Goal: Task Accomplishment & Management: Manage account settings

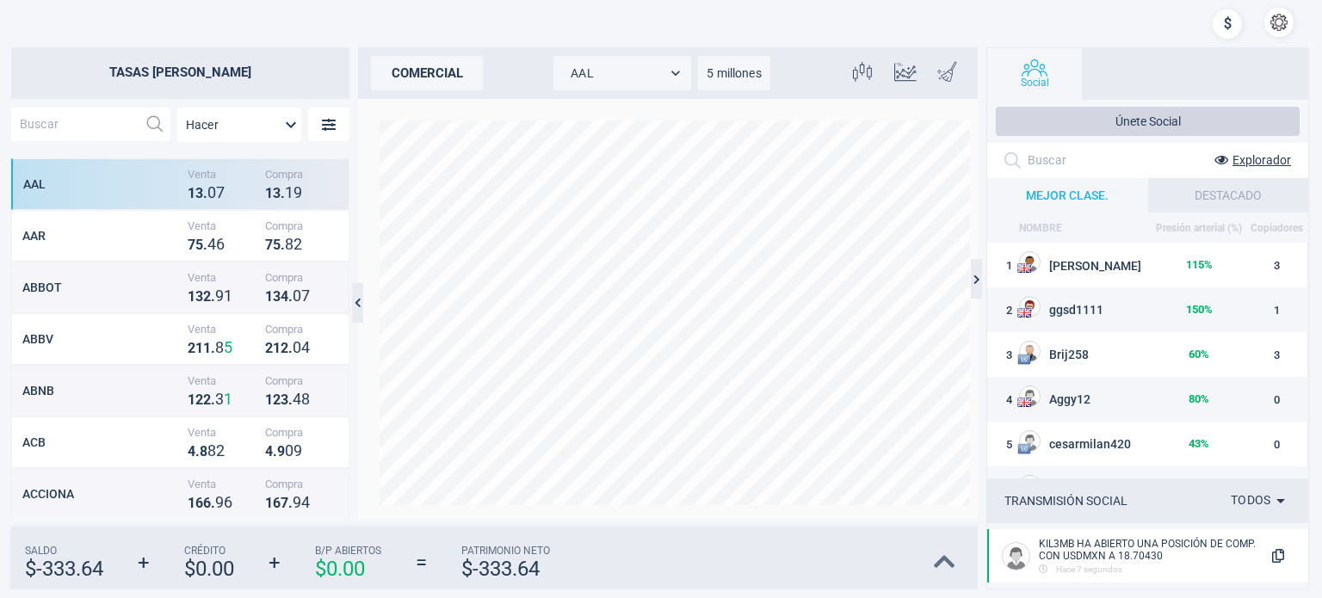
click at [945, 560] on icon at bounding box center [945, 562] width 22 height 24
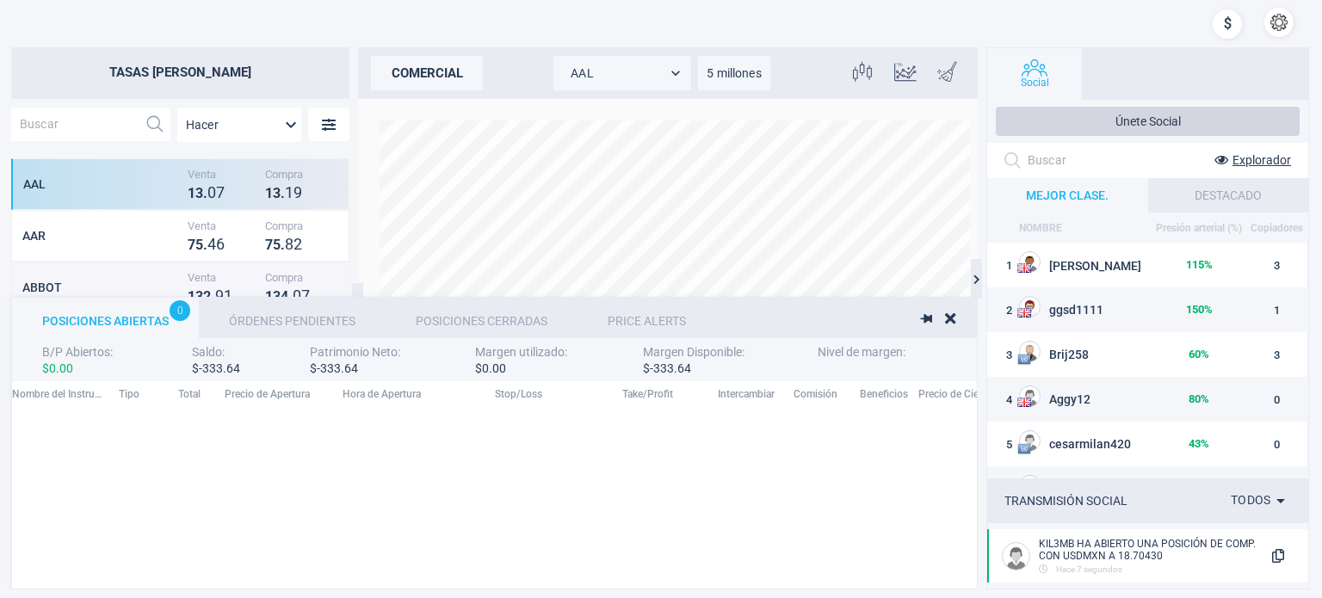
scroll to position [177, 1362]
click at [949, 318] on icon at bounding box center [950, 318] width 10 height 15
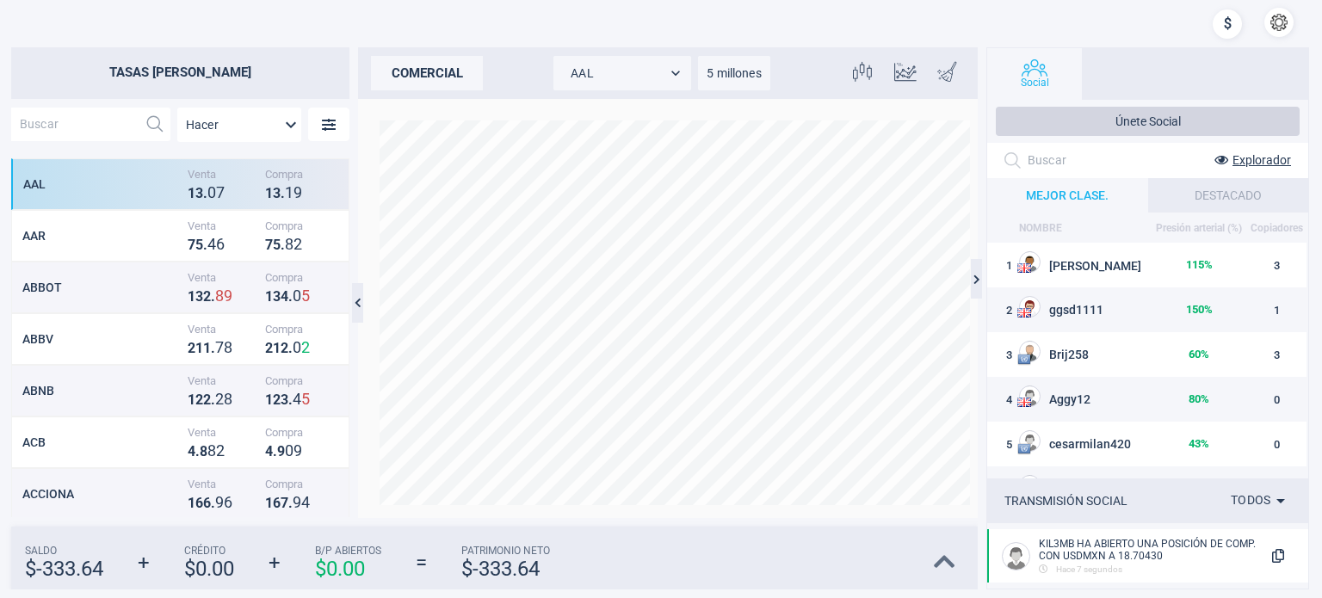
click at [949, 565] on icon at bounding box center [945, 562] width 22 height 24
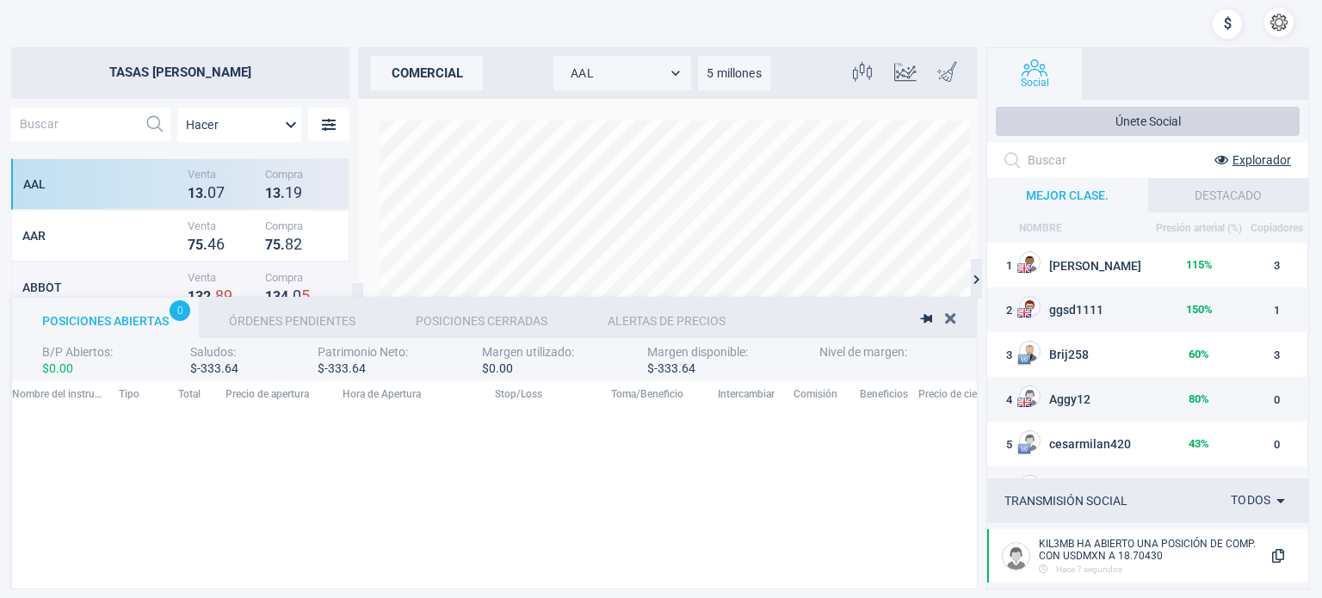
click at [947, 318] on icon at bounding box center [950, 318] width 10 height 15
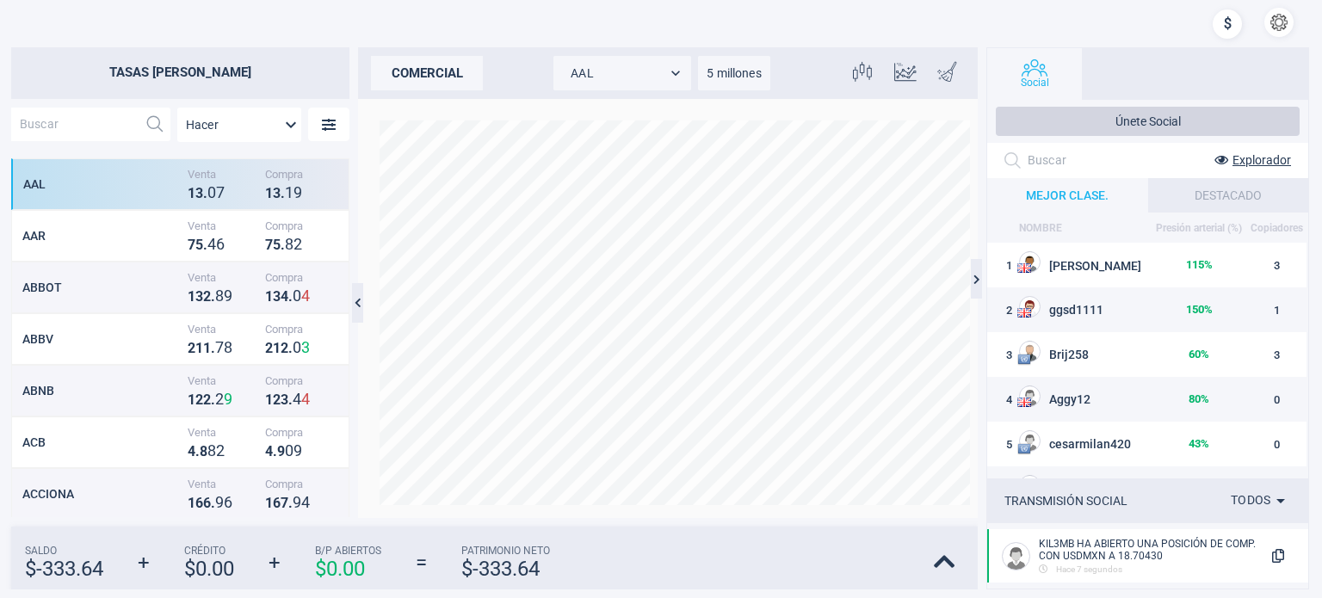
click at [1283, 14] on button "button" at bounding box center [1278, 22] width 29 height 29
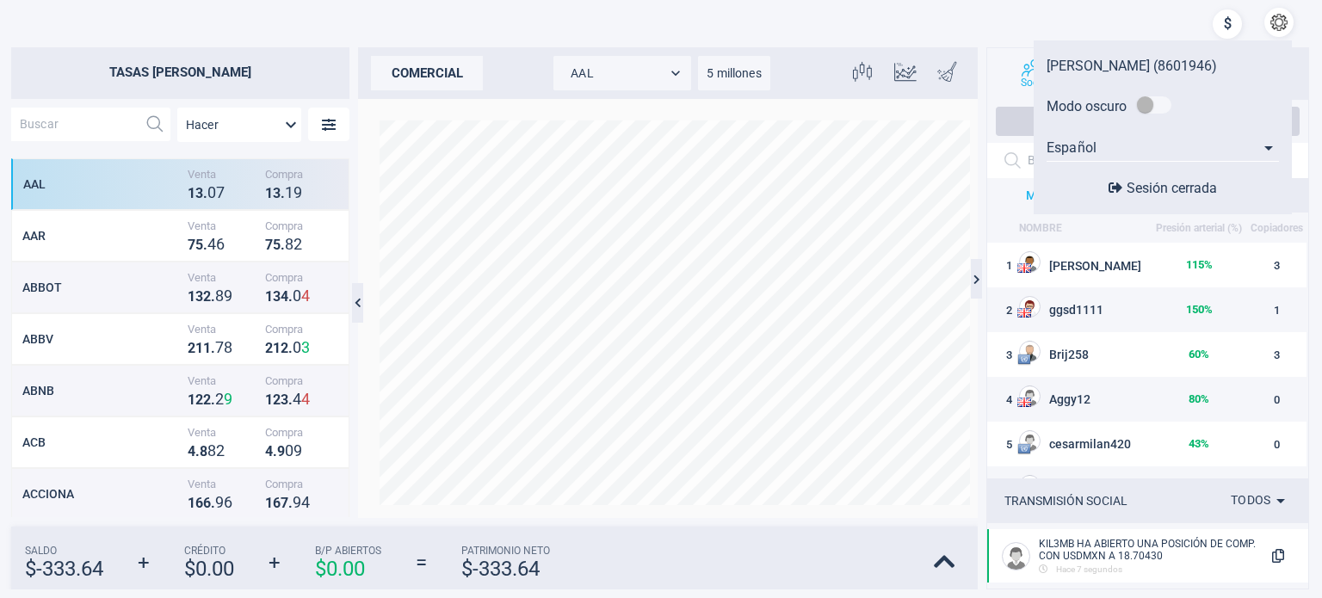
click at [1136, 189] on font "Sesión cerrada" at bounding box center [1172, 188] width 90 height 16
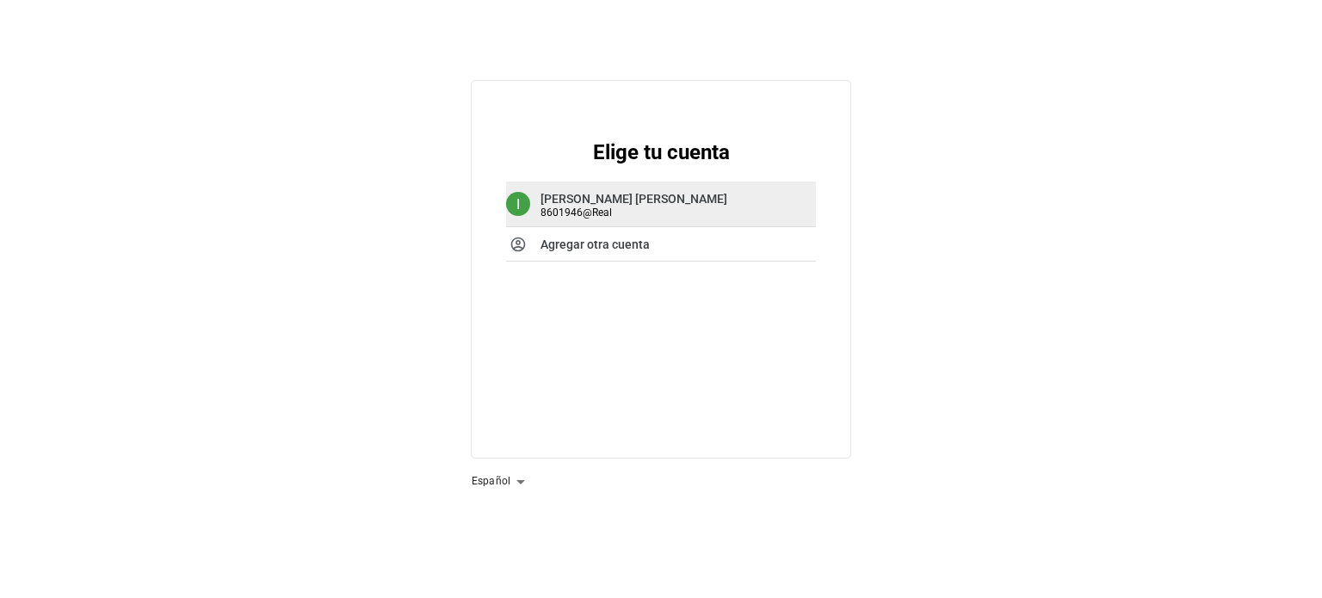
click at [656, 195] on font "Isaac Maldonado Tovilla" at bounding box center [634, 199] width 187 height 14
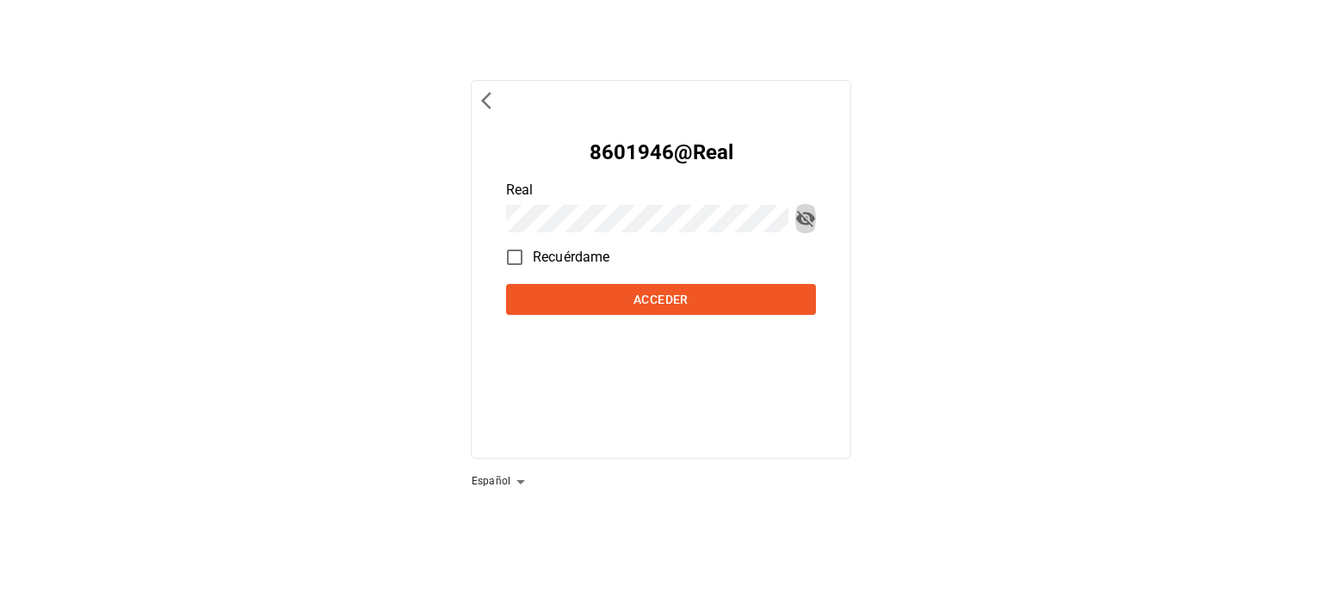
click at [805, 221] on span "alternar visibilidad de contraseña" at bounding box center [805, 218] width 21 height 21
click at [482, 99] on span "volver a entornos anteriores" at bounding box center [491, 100] width 21 height 21
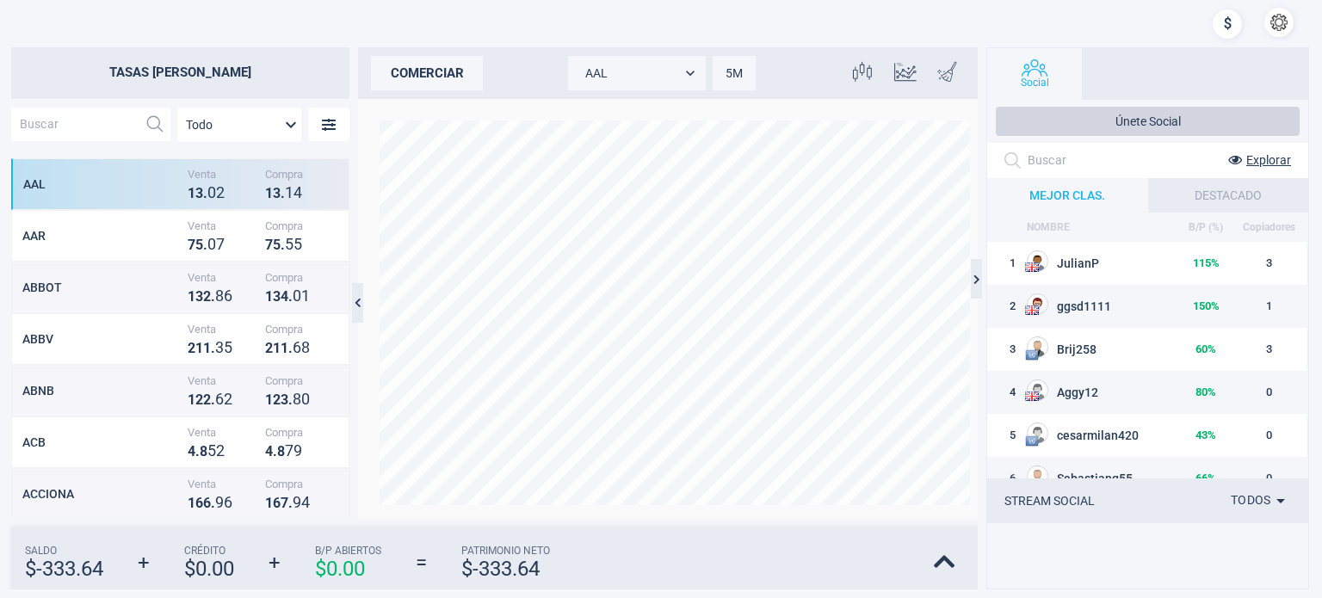
scroll to position [344, 324]
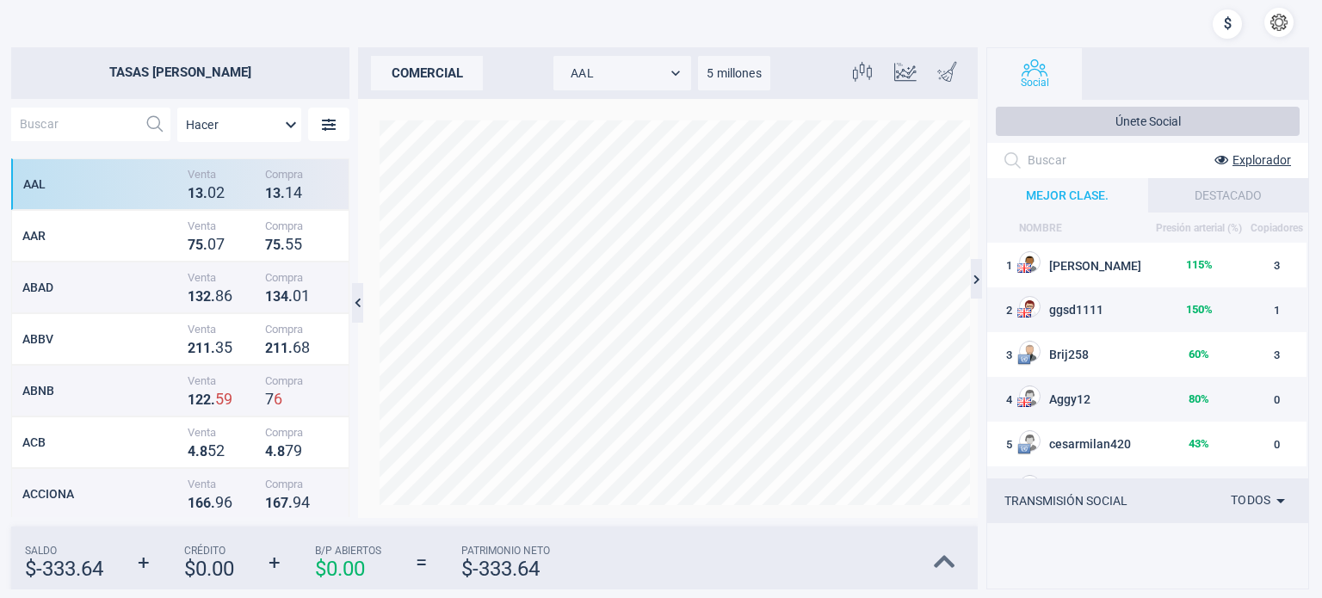
click at [953, 560] on icon at bounding box center [945, 562] width 22 height 24
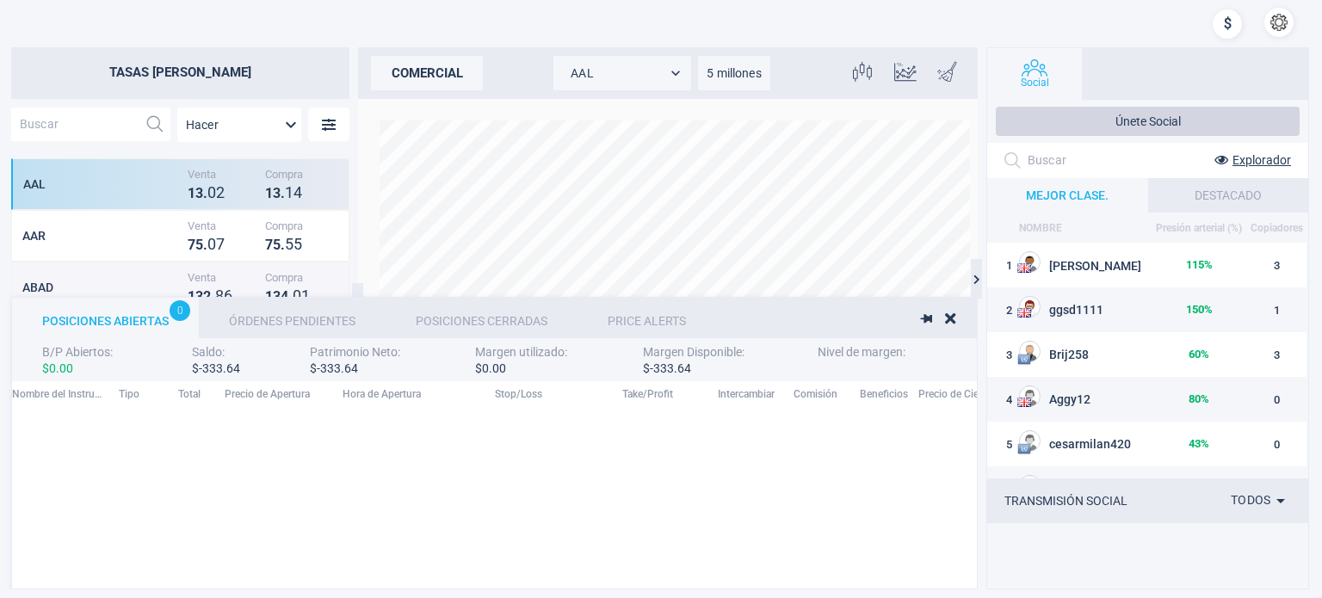
scroll to position [177, 1362]
click at [946, 314] on icon at bounding box center [950, 318] width 10 height 15
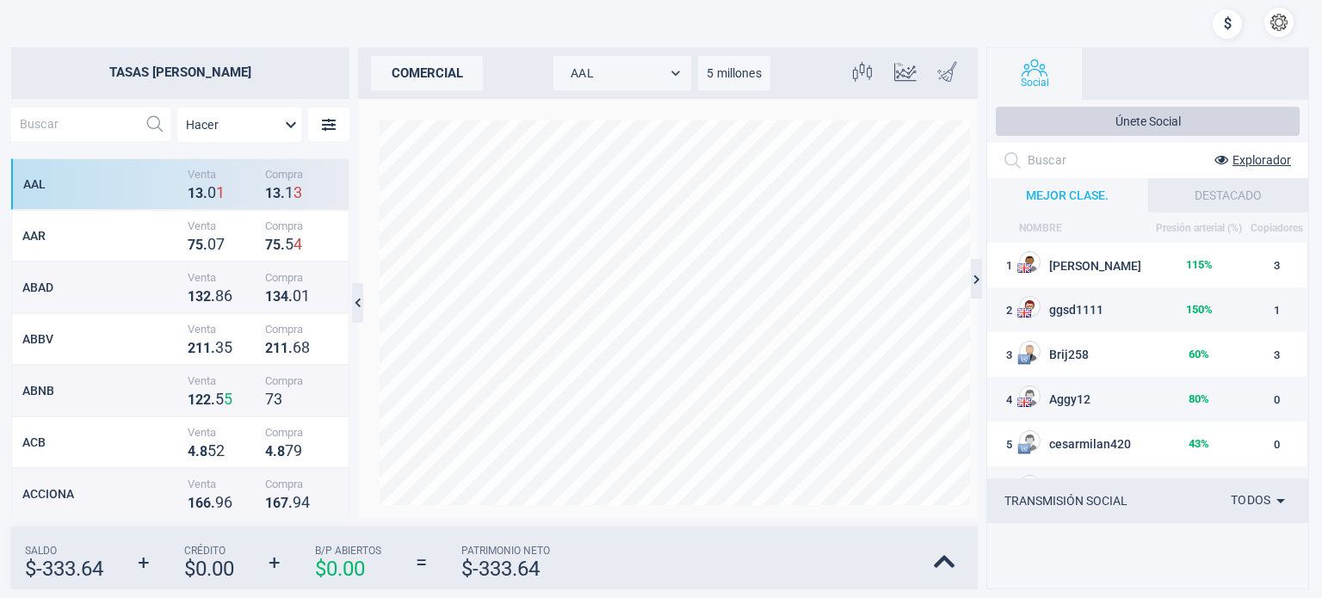
click at [932, 560] on div "Saldo $ -333.64 + Crédito $ 0.00 + B/P Abiertos $ 0.00 = Patrimonio Neto $ -333…" at bounding box center [494, 558] width 967 height 63
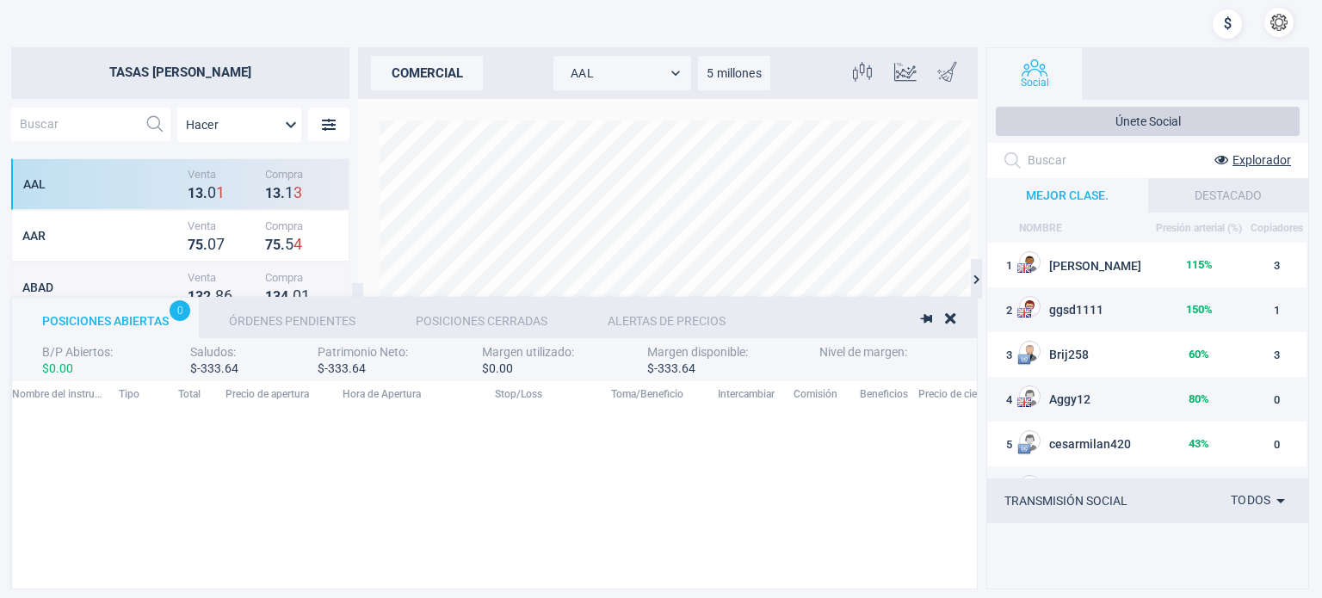
click at [272, 318] on font "Órdenes Pendientes" at bounding box center [292, 321] width 127 height 14
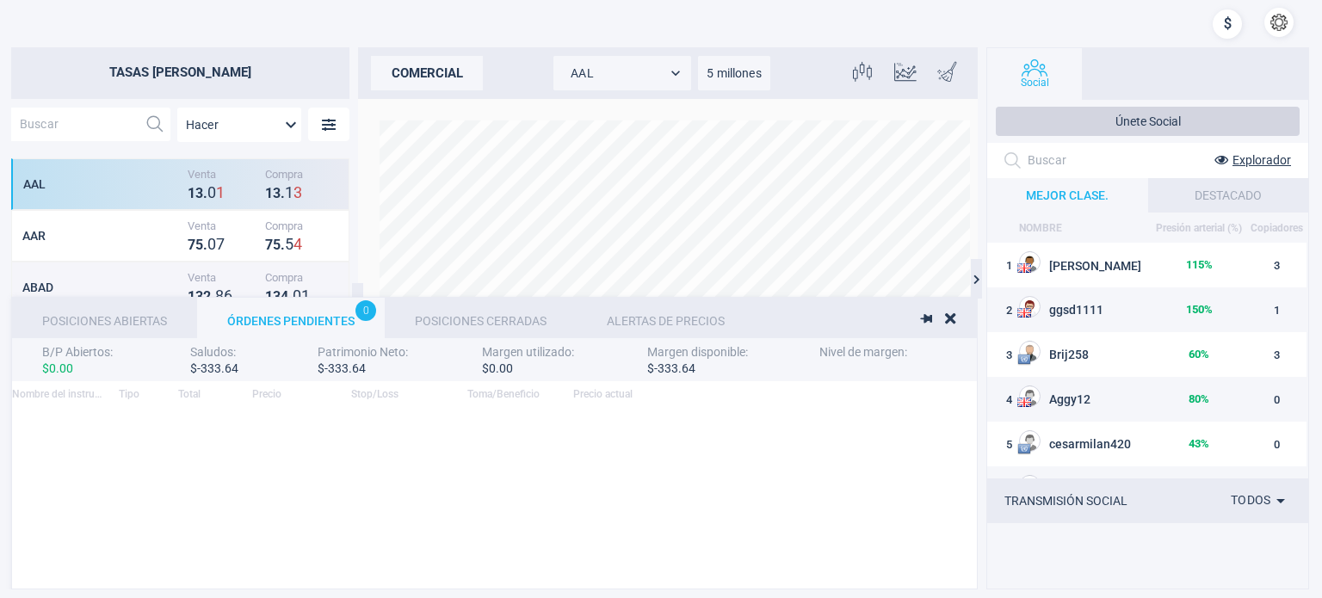
click at [420, 319] on font "Posiciones Cerradas" at bounding box center [481, 321] width 132 height 14
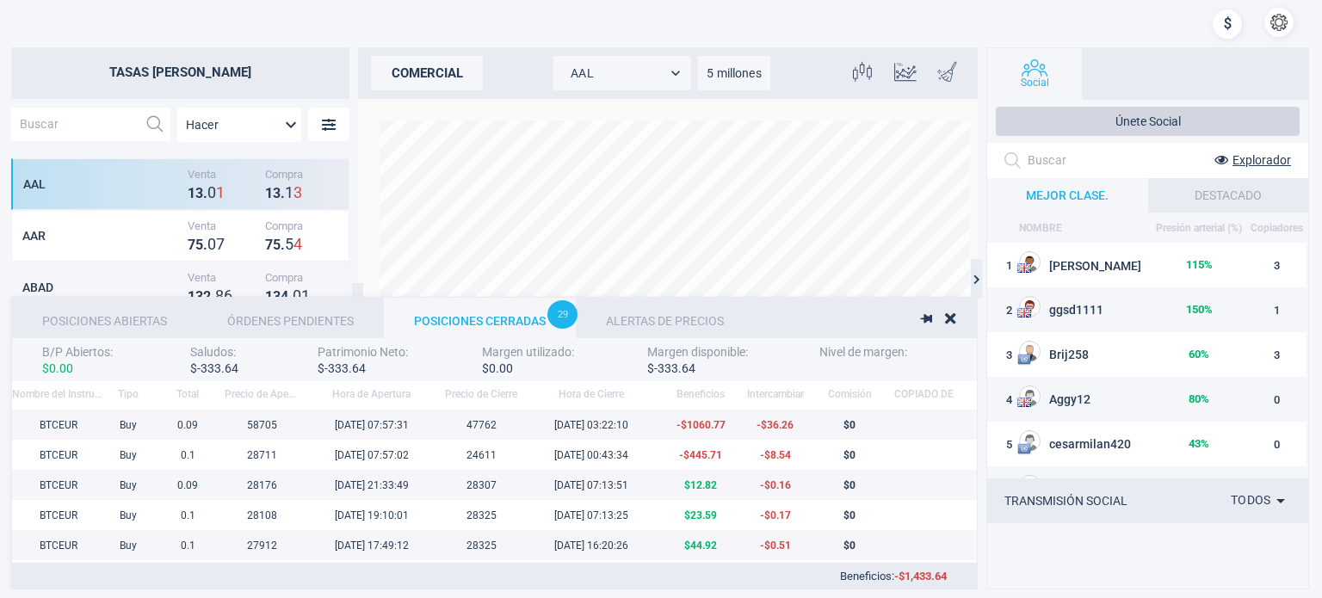
scroll to position [166, 950]
click at [658, 323] on font "Alertas de precios" at bounding box center [665, 321] width 118 height 14
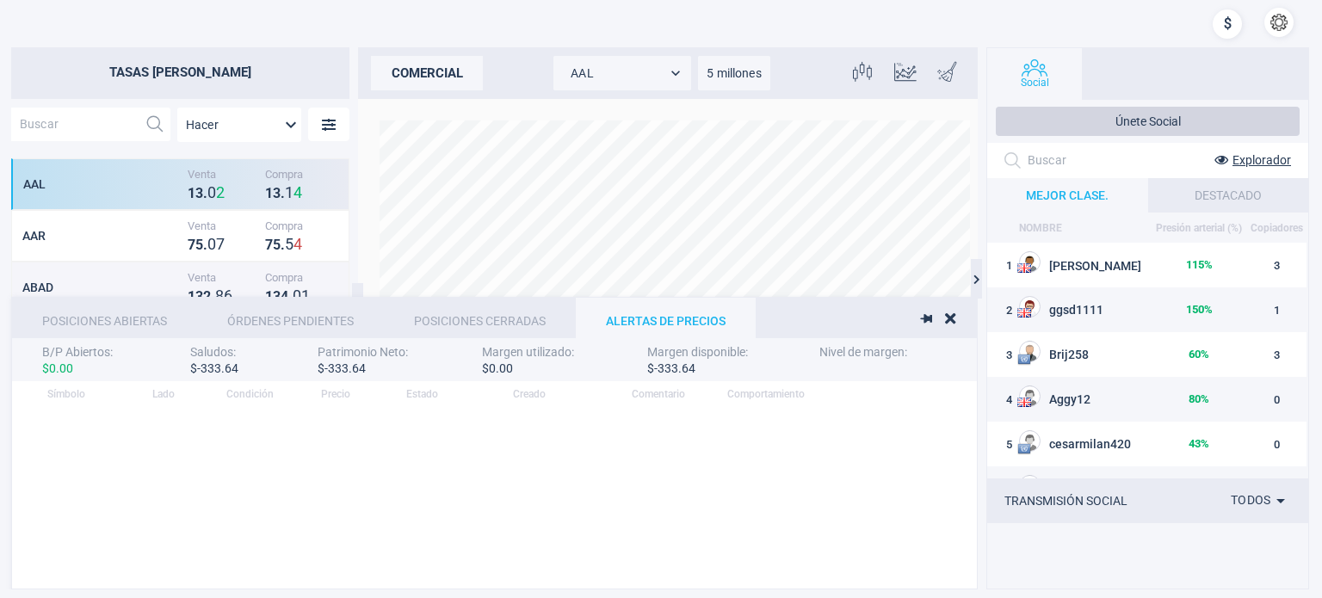
click at [119, 312] on div "Posiciones Abiertas" at bounding box center [104, 318] width 185 height 40
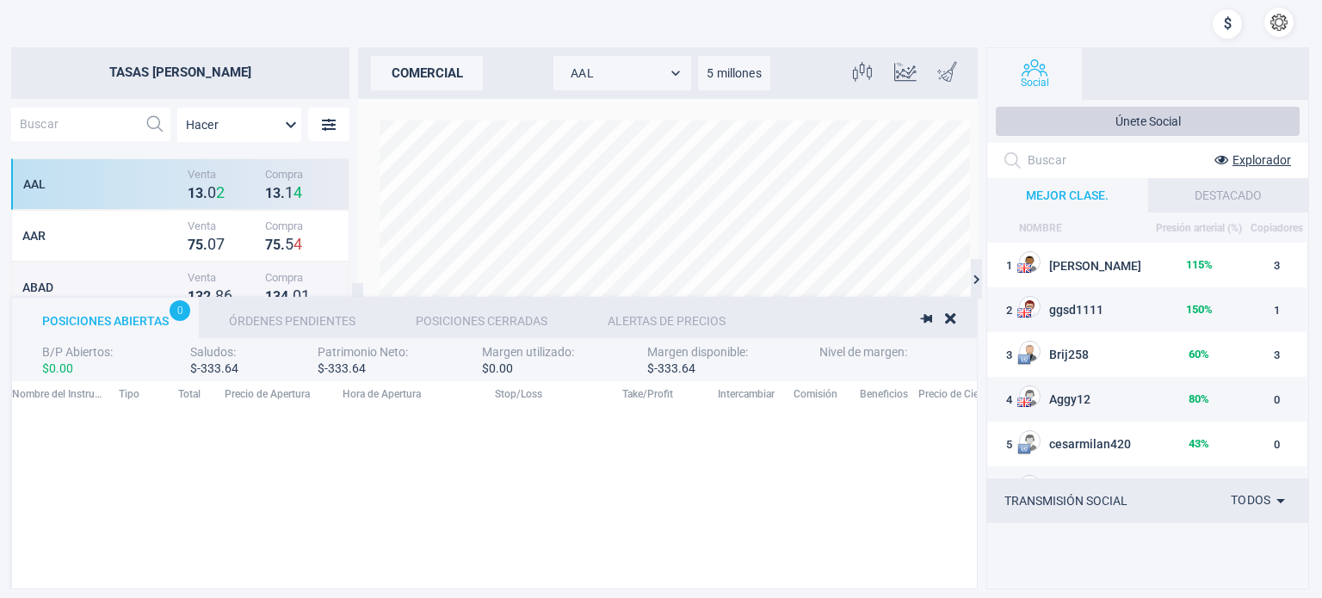
scroll to position [177, 1362]
click at [948, 317] on icon at bounding box center [950, 318] width 10 height 15
